Goal: Navigation & Orientation: Find specific page/section

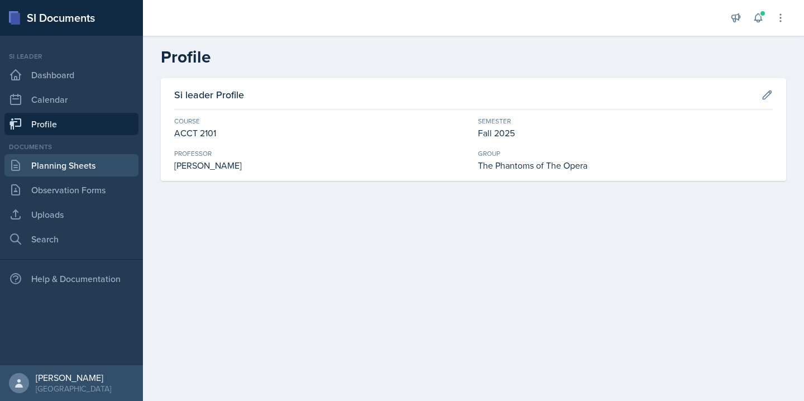
click at [66, 156] on link "Planning Sheets" at bounding box center [71, 165] width 134 height 22
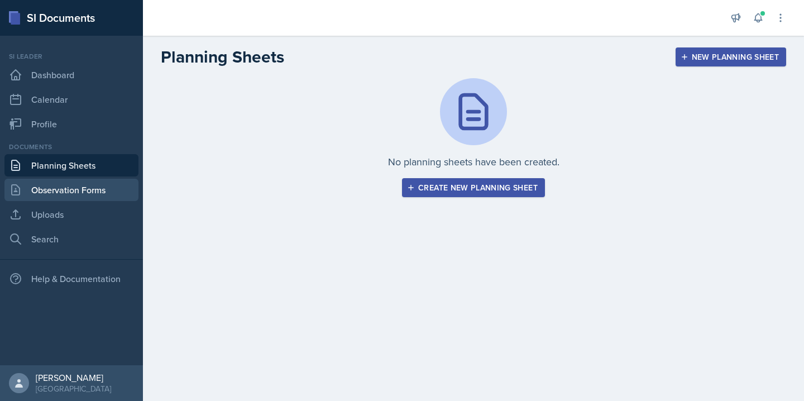
click at [62, 184] on link "Observation Forms" at bounding box center [71, 190] width 134 height 22
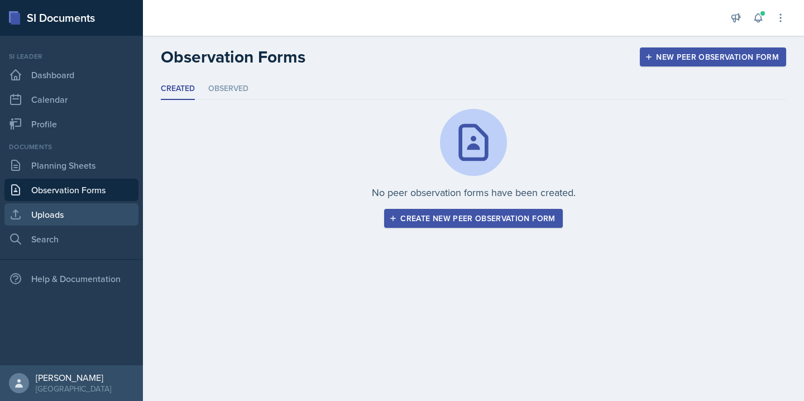
click at [63, 216] on link "Uploads" at bounding box center [71, 214] width 134 height 22
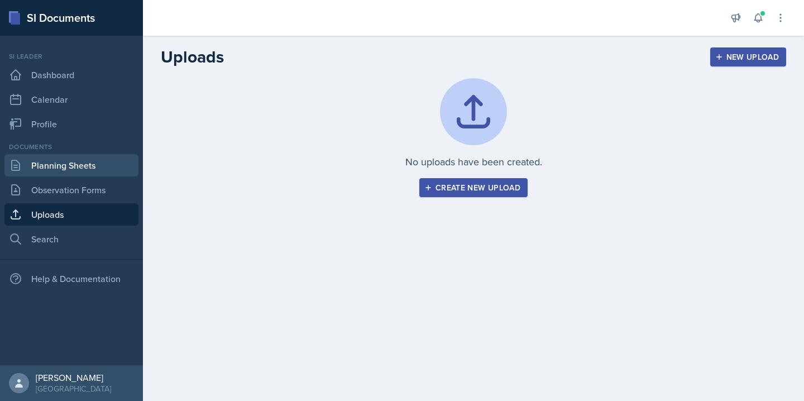
click at [73, 171] on link "Planning Sheets" at bounding box center [71, 165] width 134 height 22
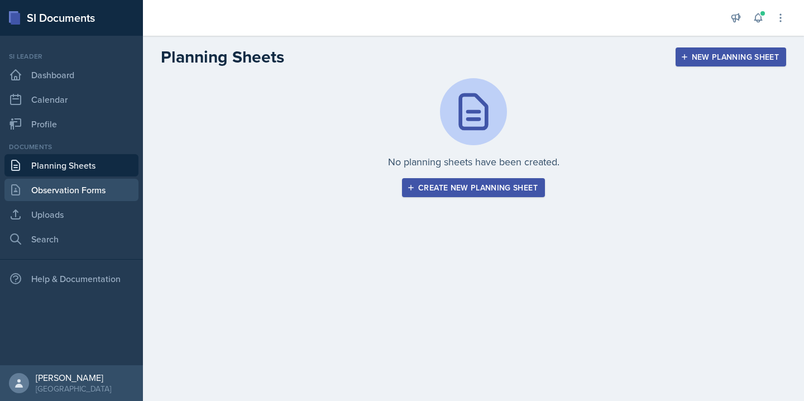
click at [73, 194] on link "Observation Forms" at bounding box center [71, 190] width 134 height 22
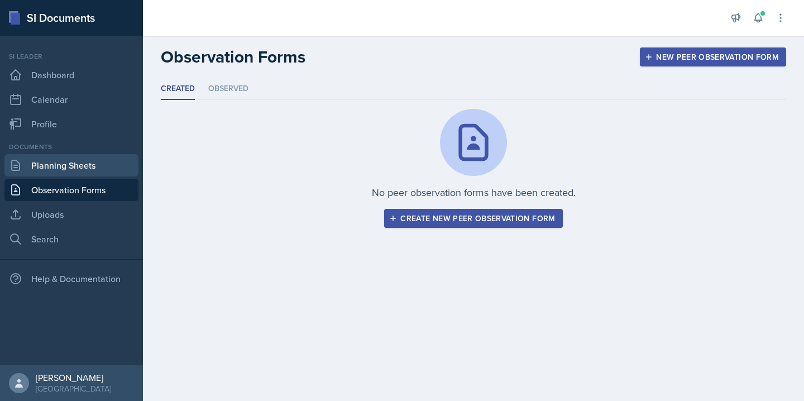
click at [70, 168] on link "Planning Sheets" at bounding box center [71, 165] width 134 height 22
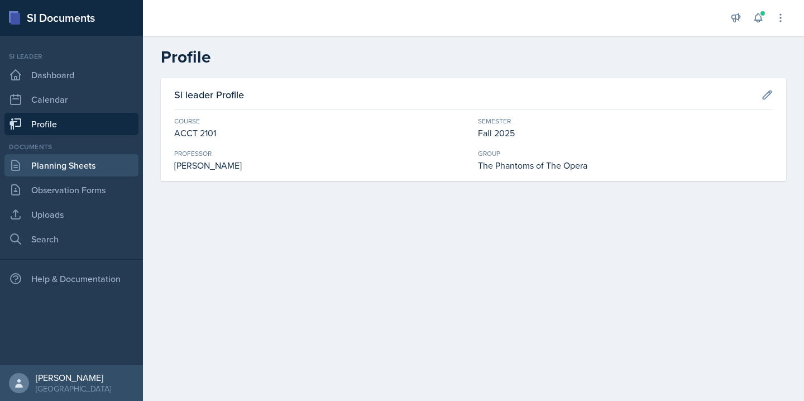
click at [120, 164] on link "Planning Sheets" at bounding box center [71, 165] width 134 height 22
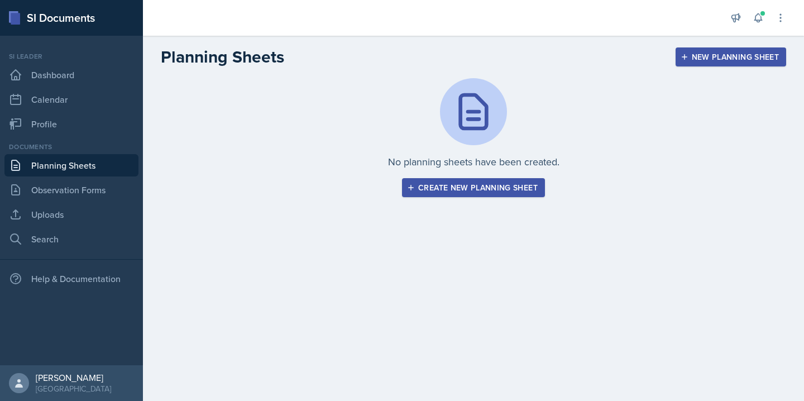
click at [418, 184] on div "Create new planning sheet" at bounding box center [473, 187] width 128 height 9
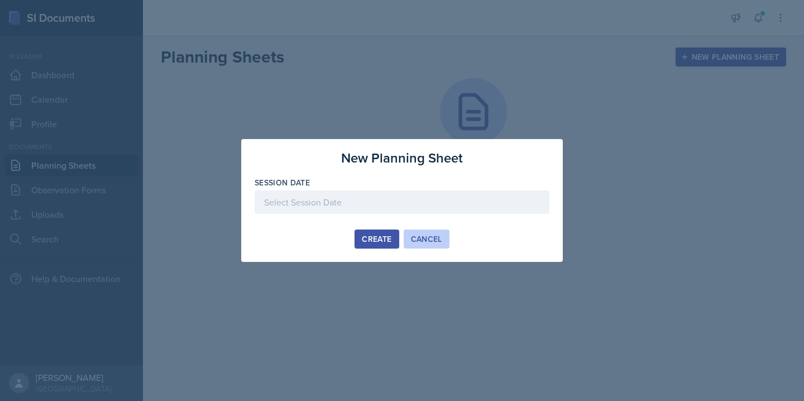
click at [437, 242] on div "Cancel" at bounding box center [426, 239] width 31 height 9
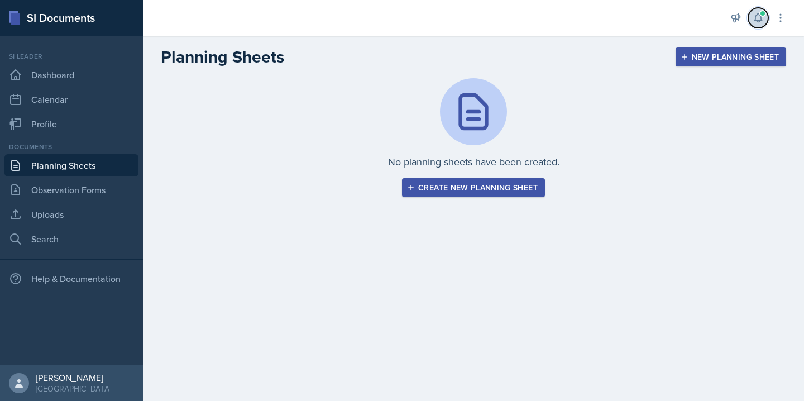
click at [761, 19] on icon at bounding box center [757, 18] width 7 height 8
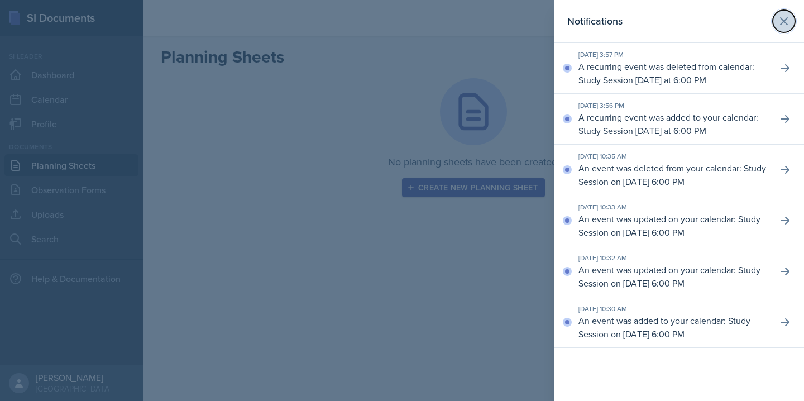
click at [792, 20] on button at bounding box center [784, 21] width 22 height 22
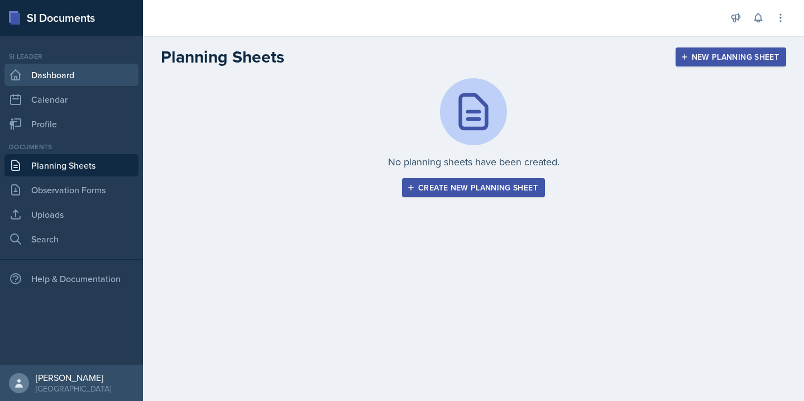
click at [46, 73] on link "Dashboard" at bounding box center [71, 75] width 134 height 22
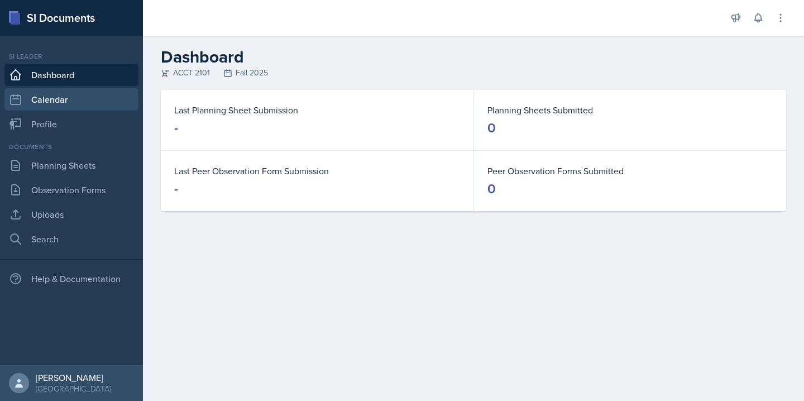
click at [56, 94] on link "Calendar" at bounding box center [71, 99] width 134 height 22
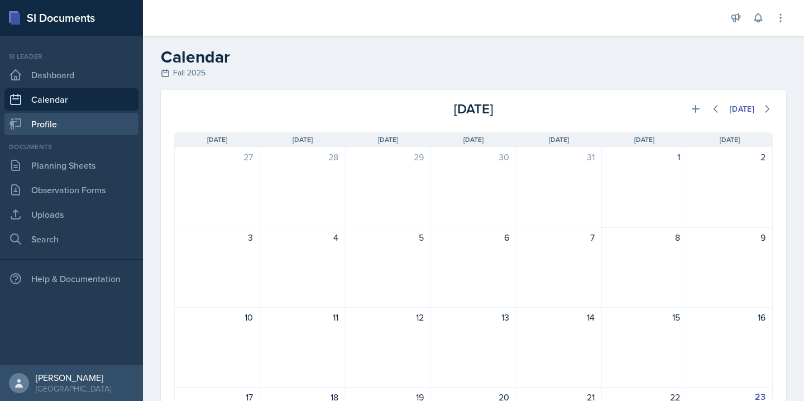
click at [93, 131] on link "Profile" at bounding box center [71, 124] width 134 height 22
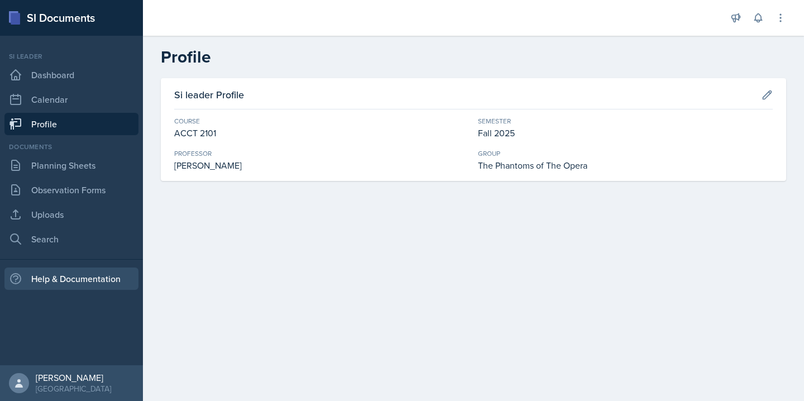
click at [65, 283] on div "Help & Documentation" at bounding box center [71, 279] width 134 height 22
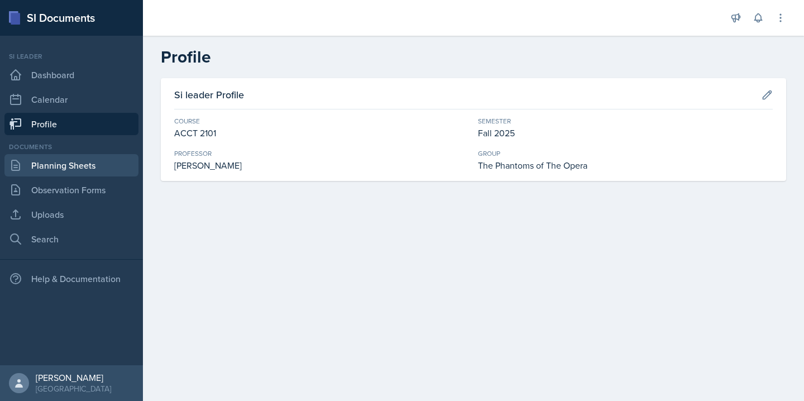
click at [61, 164] on link "Planning Sheets" at bounding box center [71, 165] width 134 height 22
